Goal: Obtain resource: Obtain resource

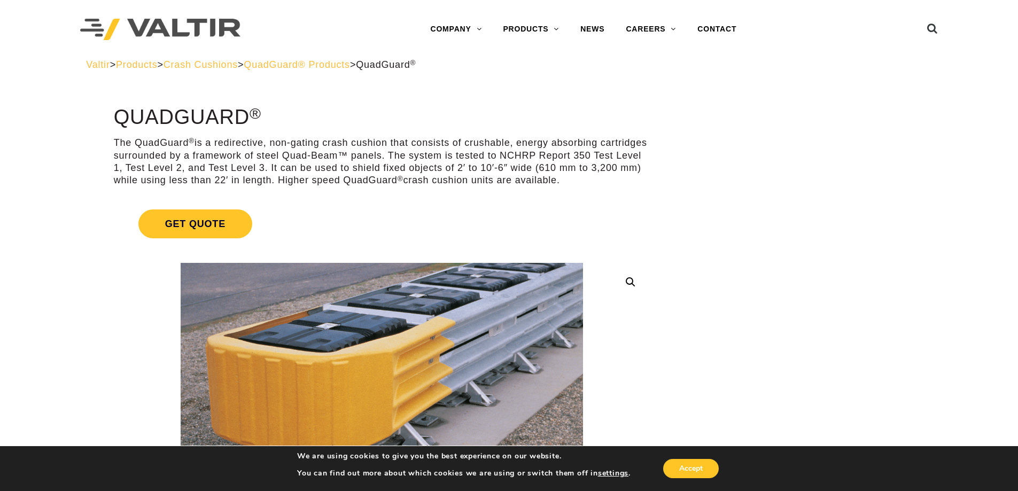
click at [350, 67] on span "QuadGuard® Products" at bounding box center [297, 64] width 106 height 11
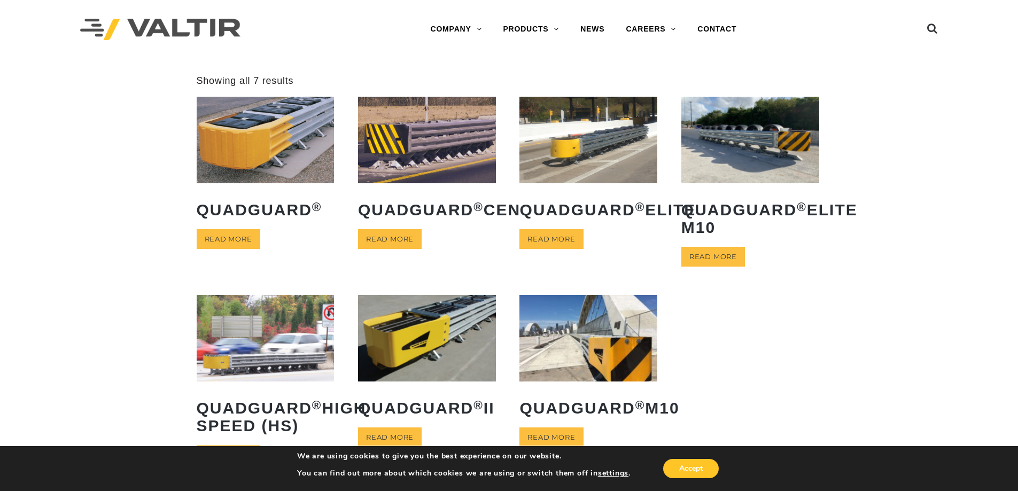
click at [406, 346] on img at bounding box center [427, 338] width 138 height 86
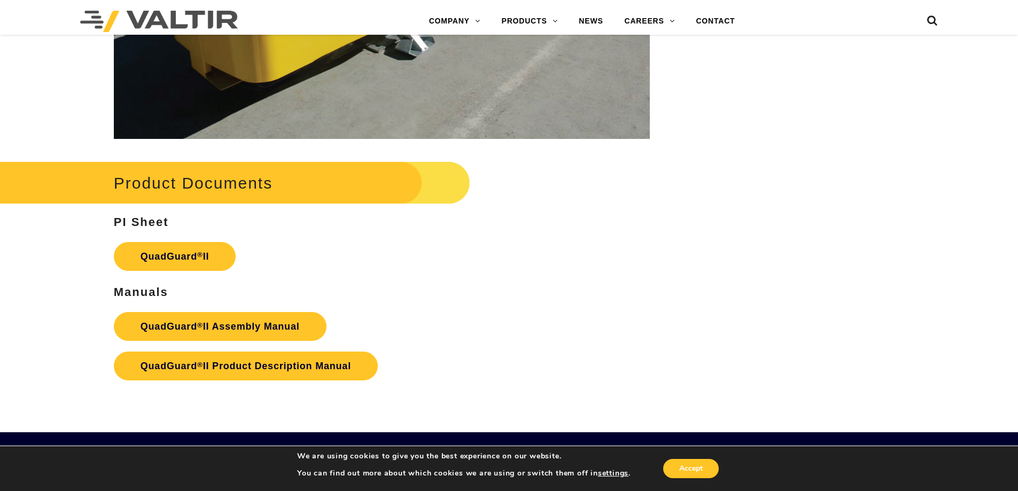
scroll to position [2030, 0]
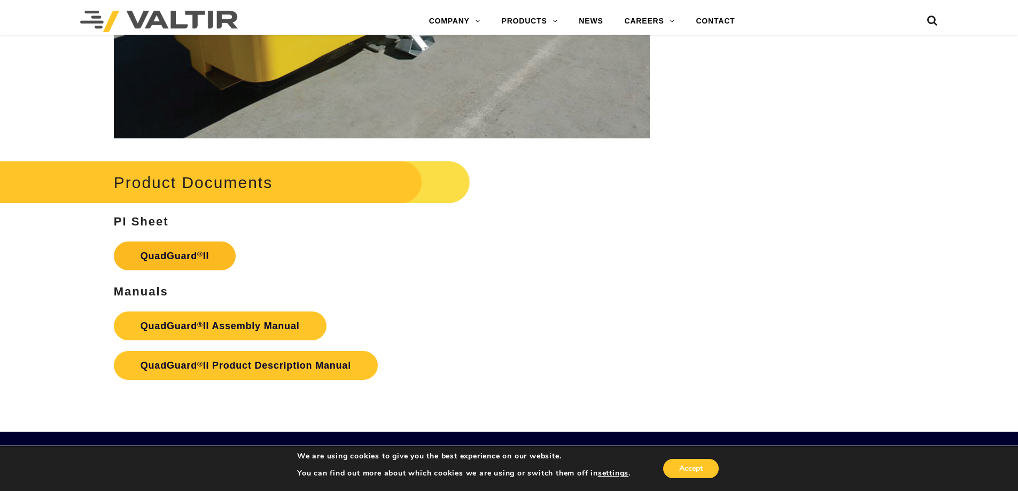
click at [188, 243] on link "QuadGuard ® II" at bounding box center [175, 255] width 122 height 29
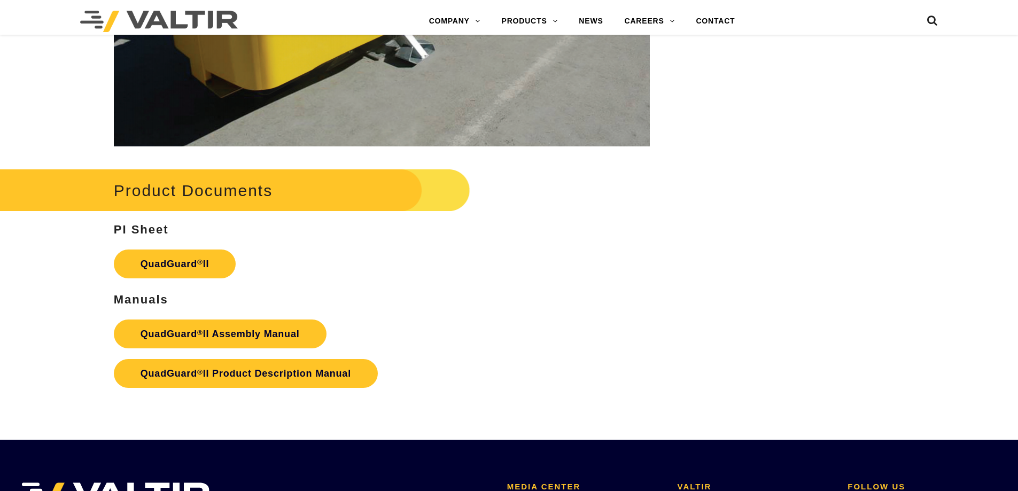
scroll to position [2030, 0]
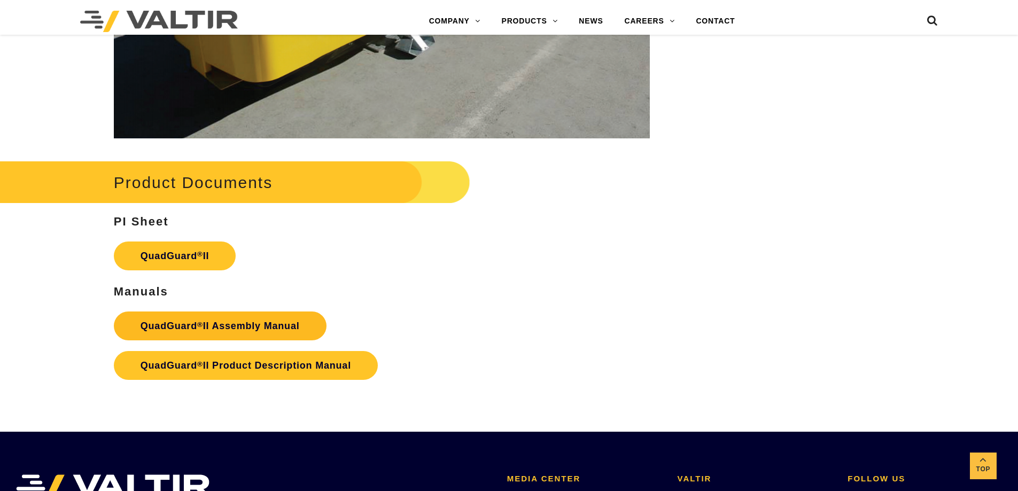
click at [204, 321] on strong "QuadGuard ® II Assembly Manual" at bounding box center [219, 326] width 159 height 11
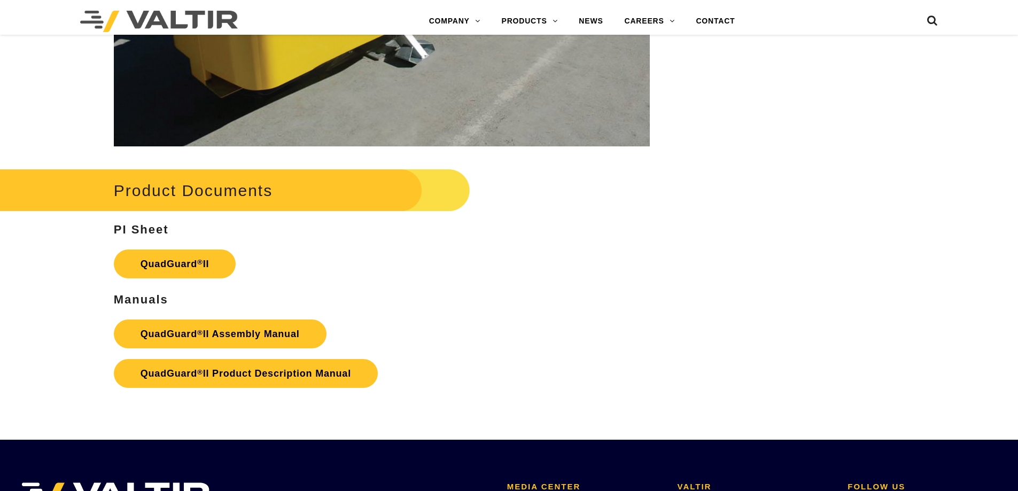
scroll to position [2030, 0]
